Goal: Task Accomplishment & Management: Use online tool/utility

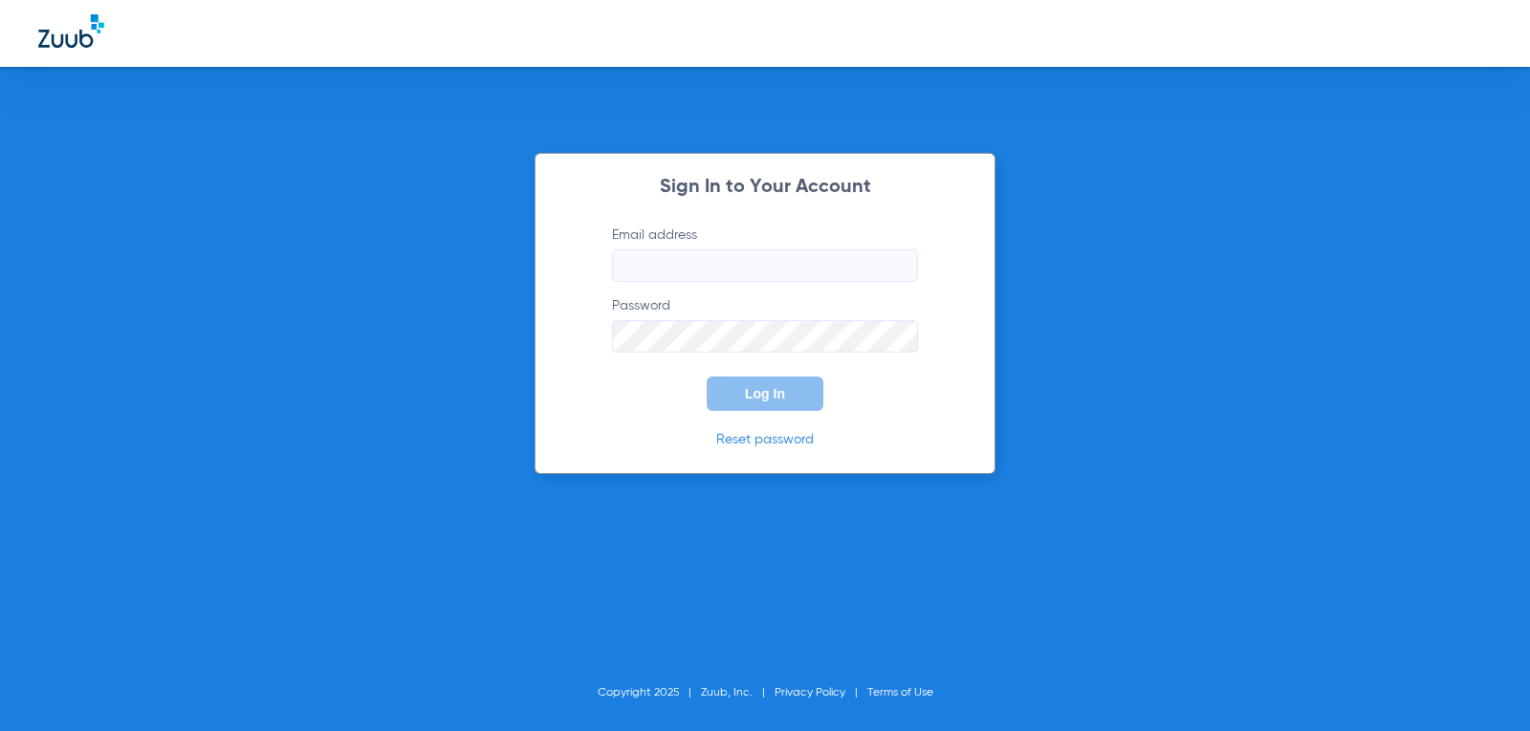
click at [691, 258] on input "Email address" at bounding box center [765, 266] width 306 height 33
click at [717, 274] on input "[EMAIL_ADDRESS][DOMAIN_NAME]" at bounding box center [765, 266] width 306 height 33
type input "[EMAIL_ADDRESS][DOMAIN_NAME]"
click at [707, 377] on button "Log In" at bounding box center [765, 394] width 117 height 34
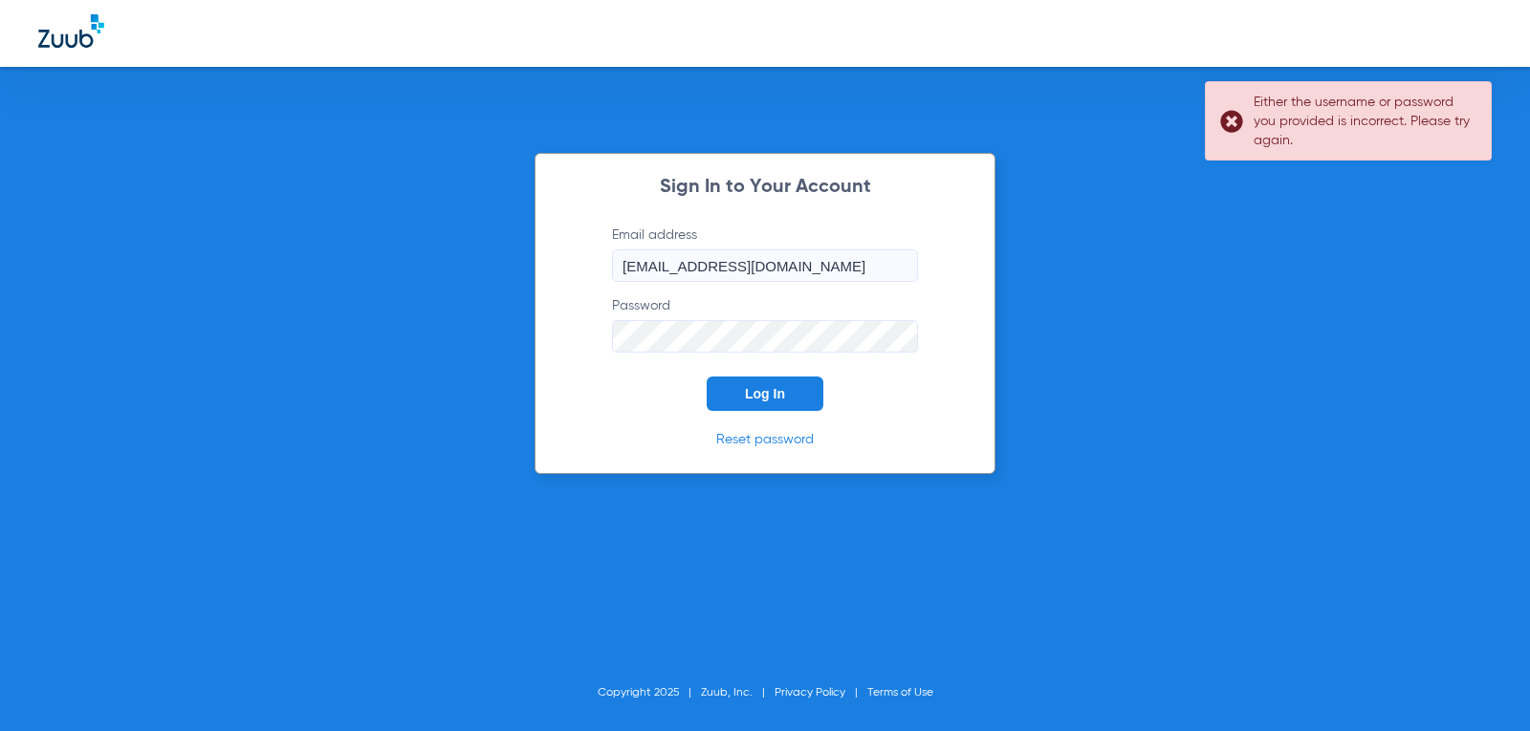
click at [478, 399] on div "Sign In to Your Account Email address [EMAIL_ADDRESS][DOMAIN_NAME] Password Log…" at bounding box center [765, 365] width 1530 height 731
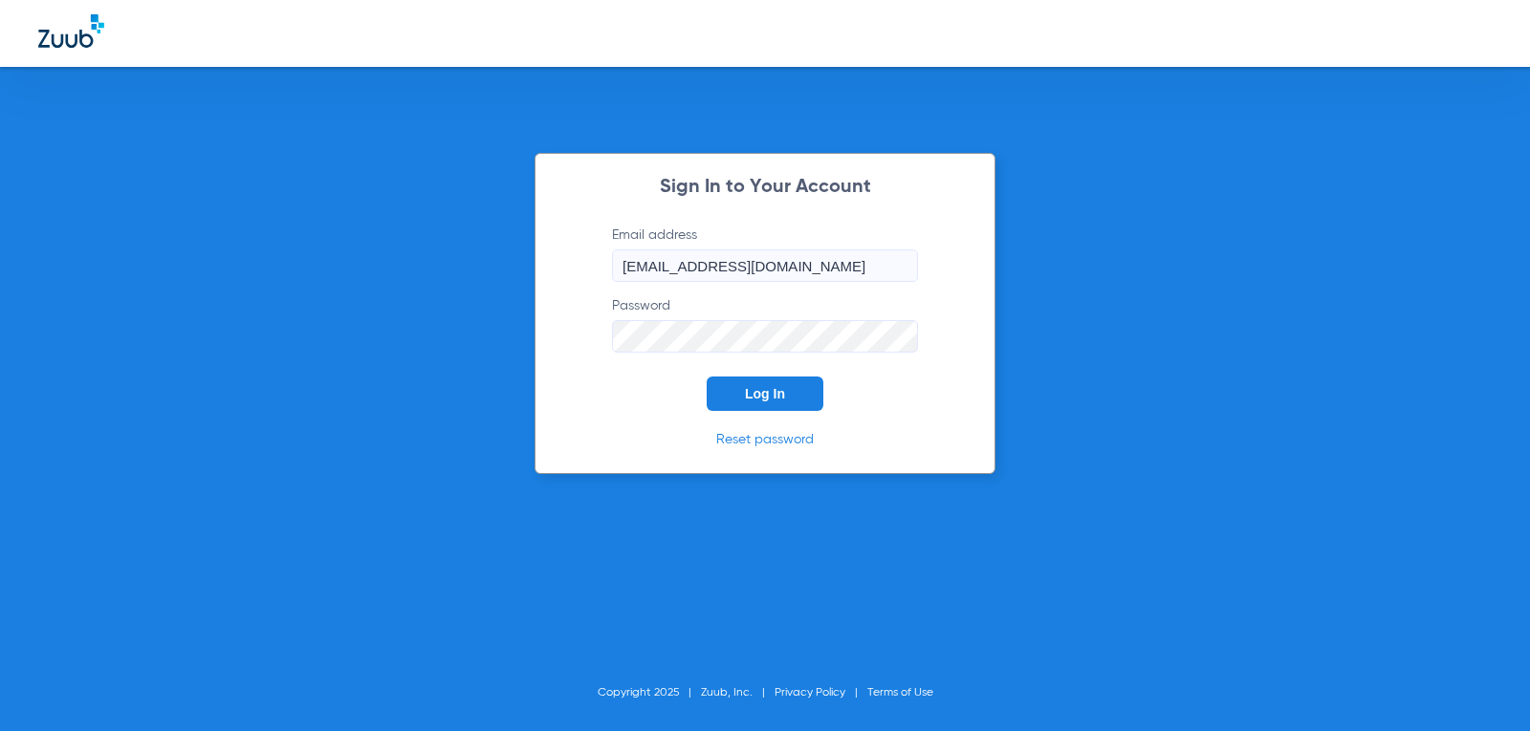
click at [707, 377] on button "Log In" at bounding box center [765, 394] width 117 height 34
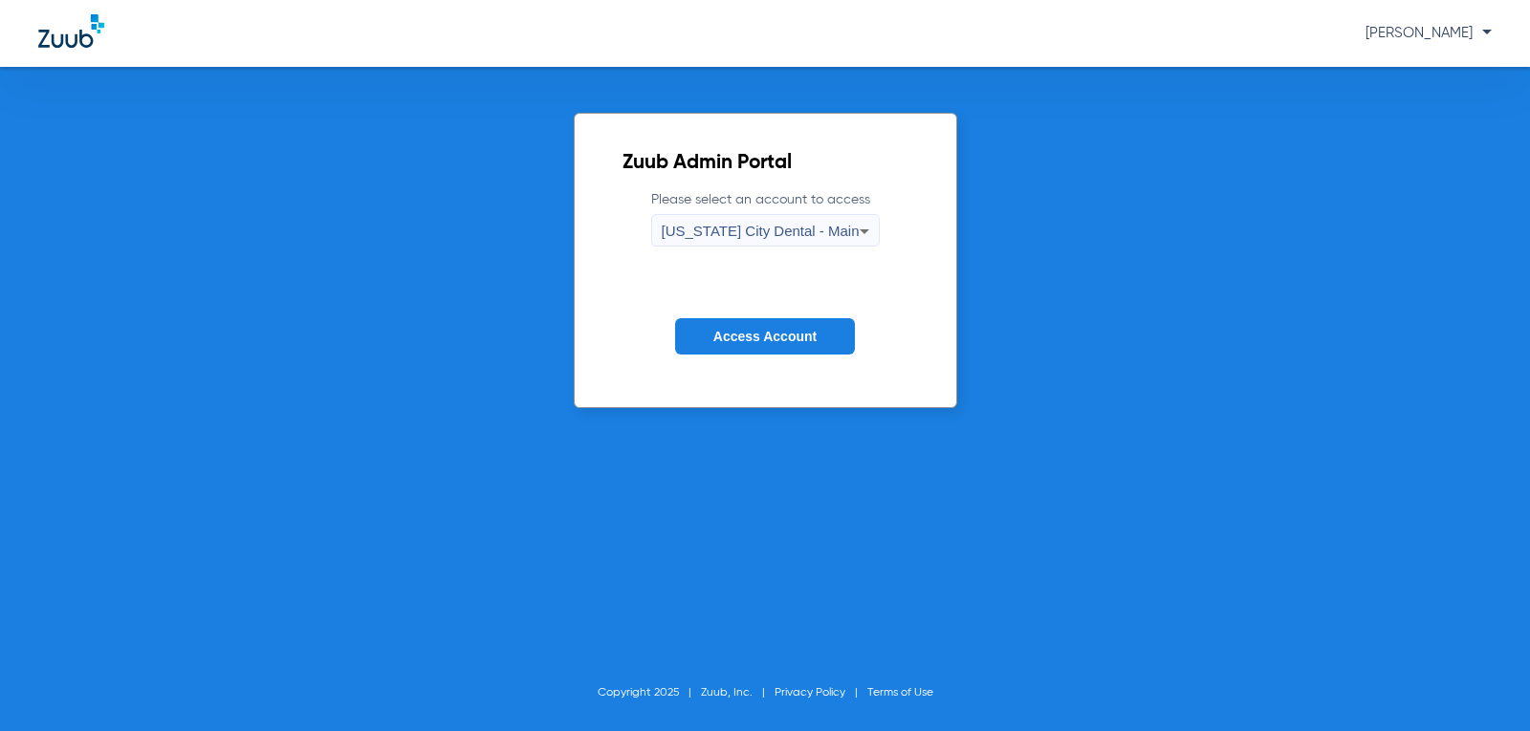
click at [752, 339] on span "Access Account" at bounding box center [764, 336] width 103 height 15
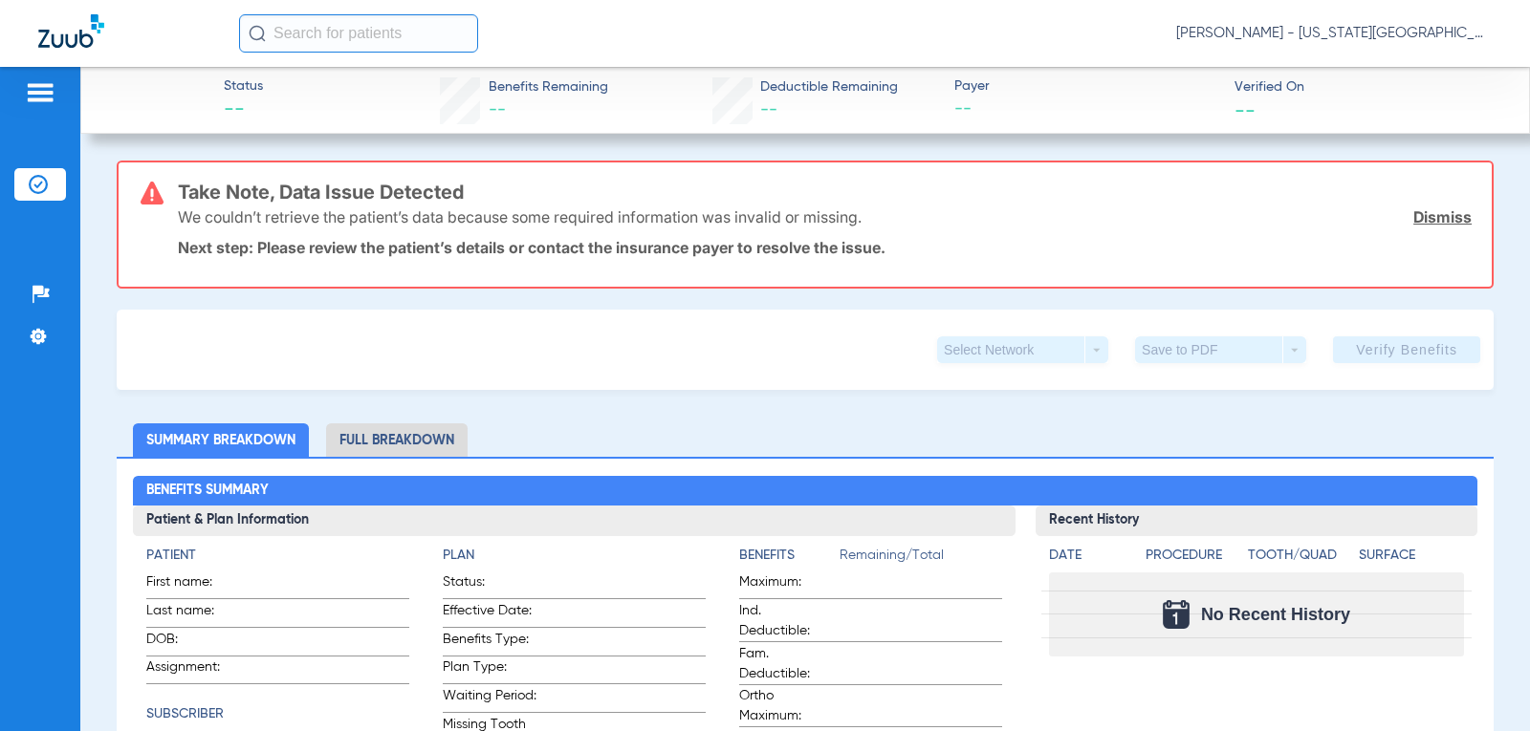
click at [49, 92] on img at bounding box center [40, 92] width 31 height 23
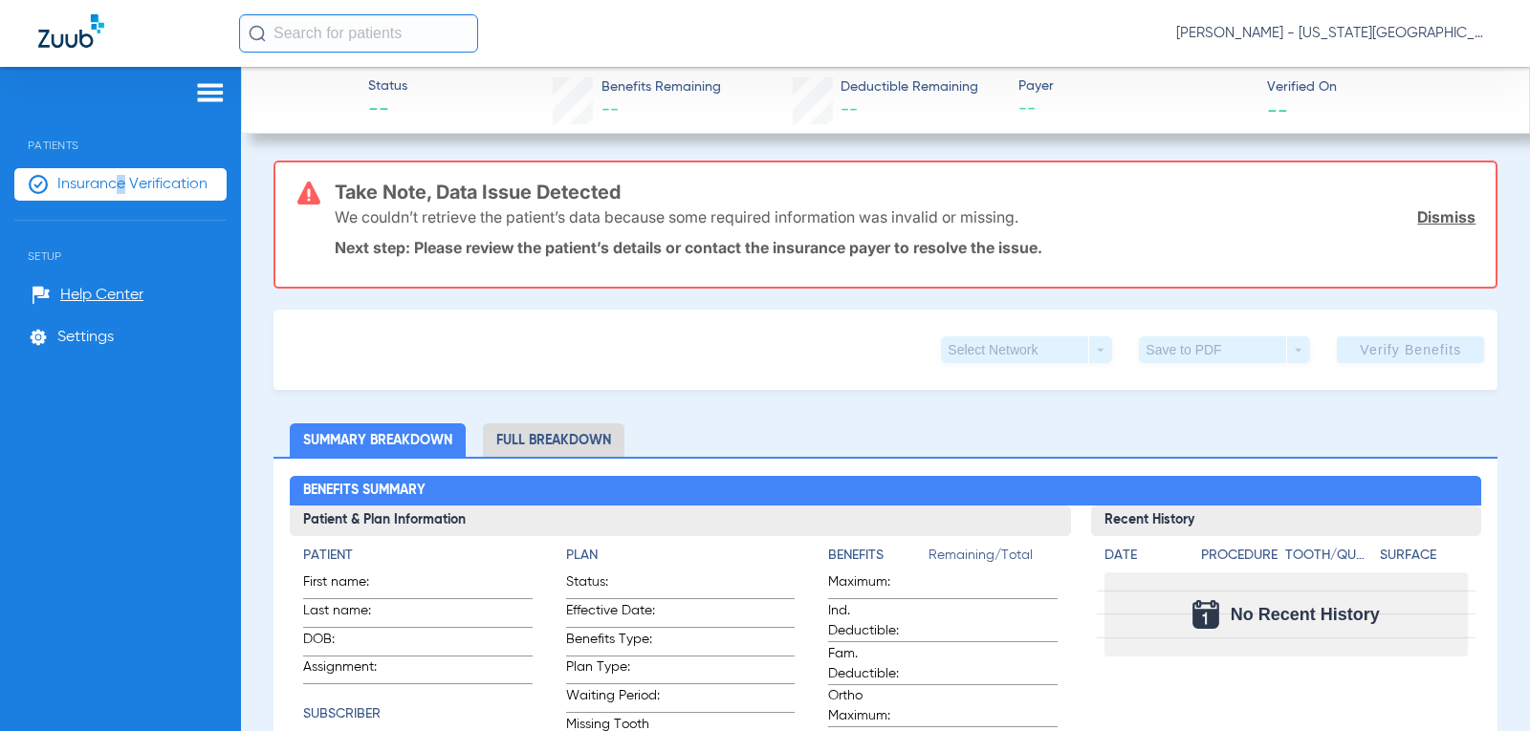
click at [121, 190] on span "Insurance Verification" at bounding box center [132, 184] width 150 height 19
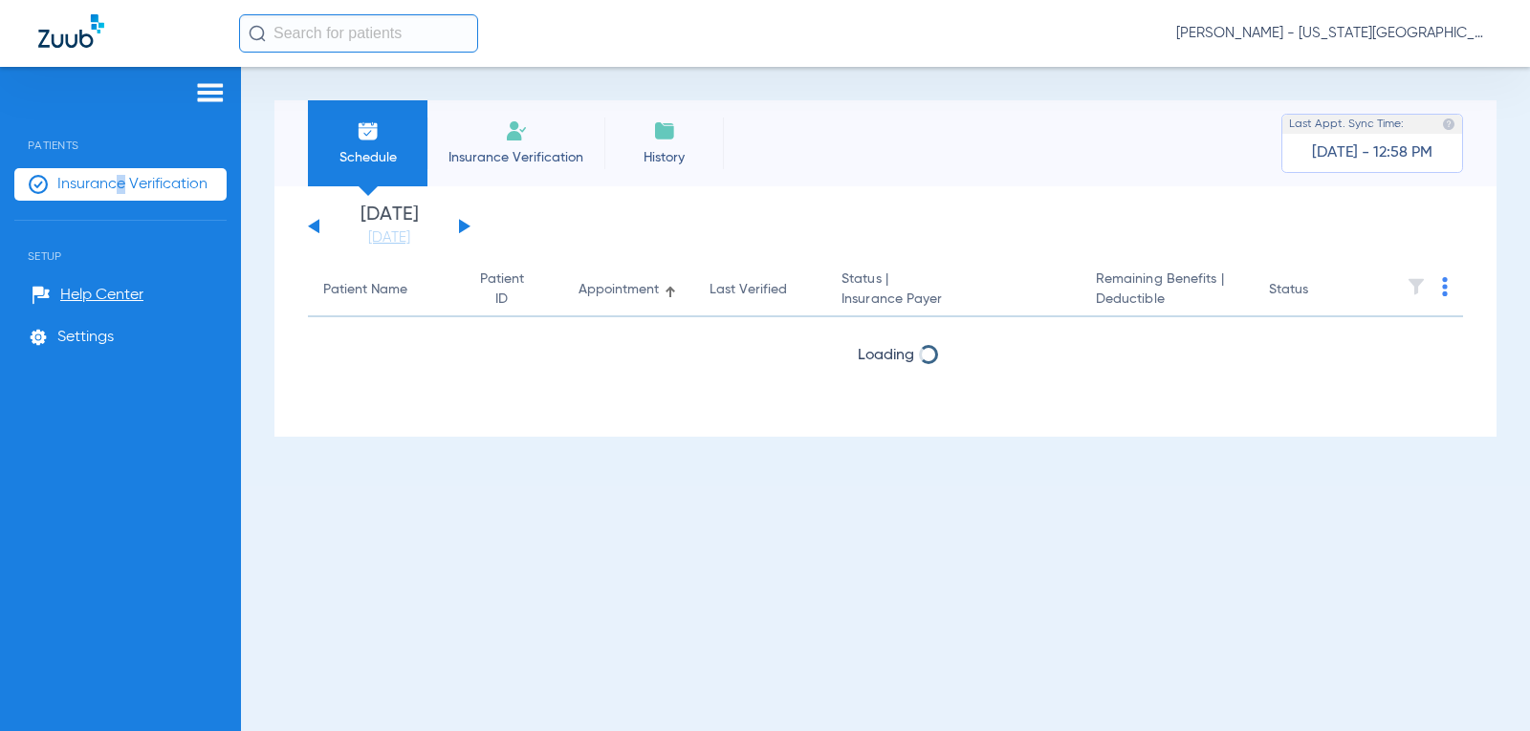
click at [464, 228] on button at bounding box center [464, 226] width 11 height 14
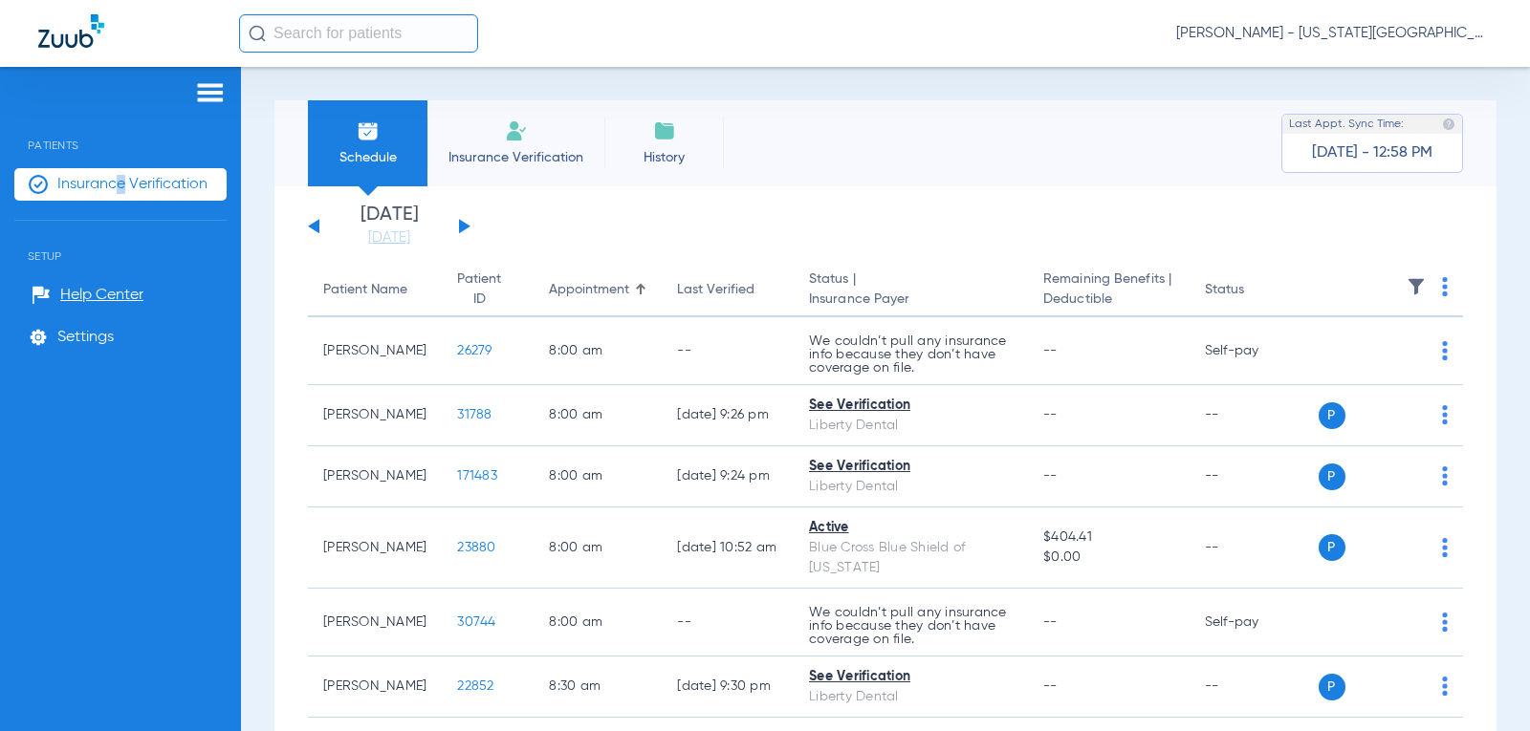
click at [1442, 291] on img at bounding box center [1445, 286] width 6 height 19
click at [1331, 371] on button "Verify All" at bounding box center [1357, 362] width 150 height 38
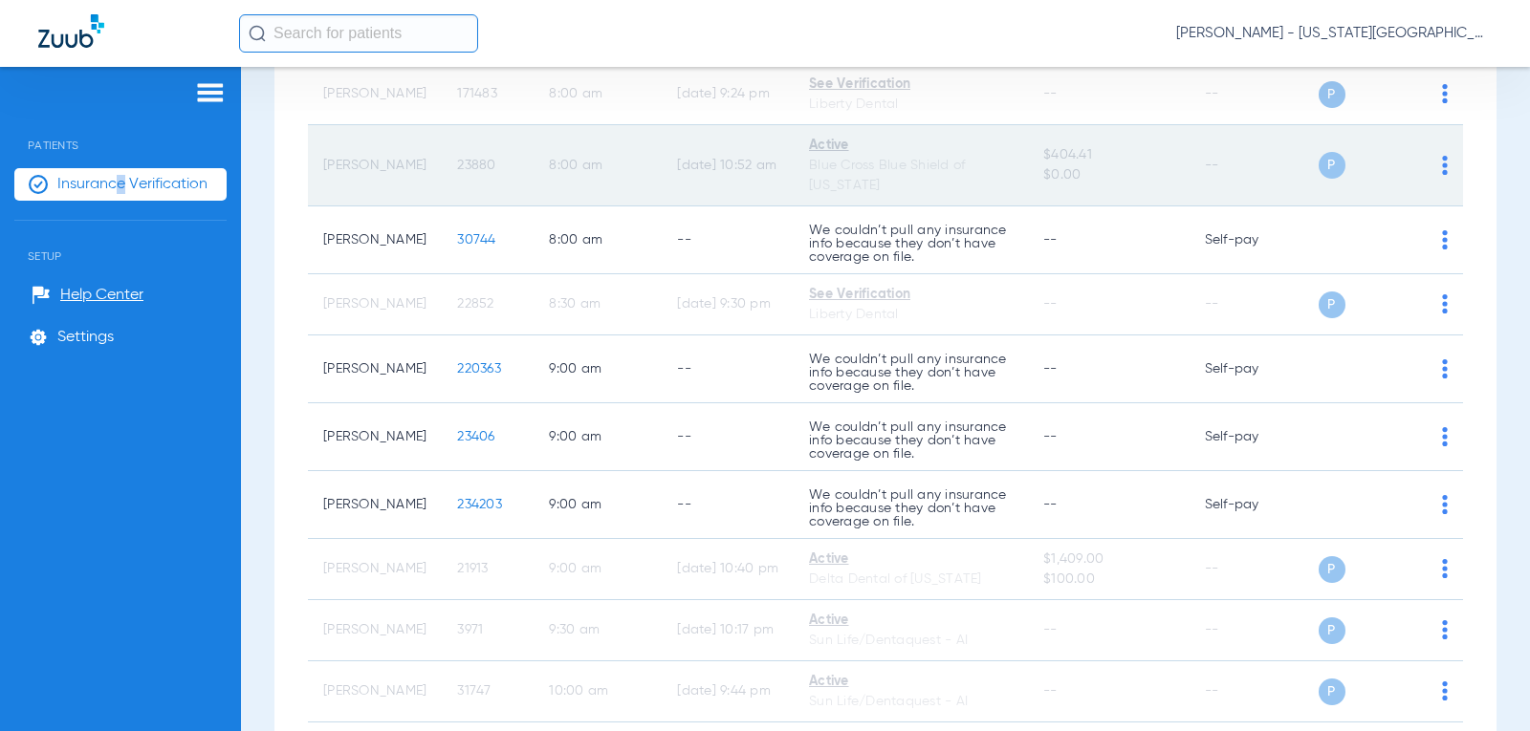
scroll to position [478, 0]
